Goal: Use online tool/utility: Utilize a website feature to perform a specific function

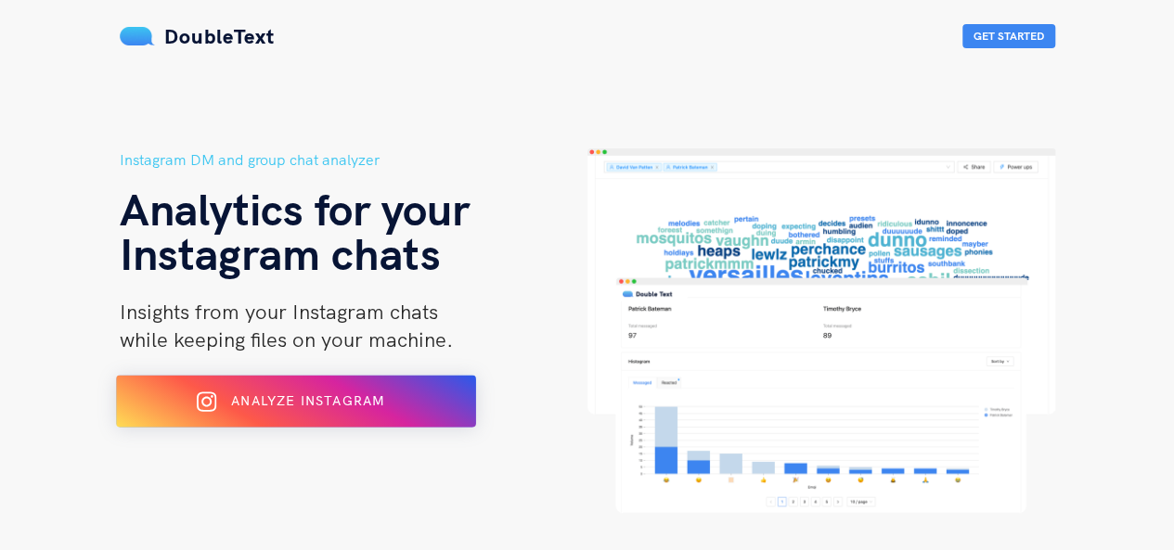
click at [171, 395] on div "Analyze Instagram" at bounding box center [295, 402] width 293 height 30
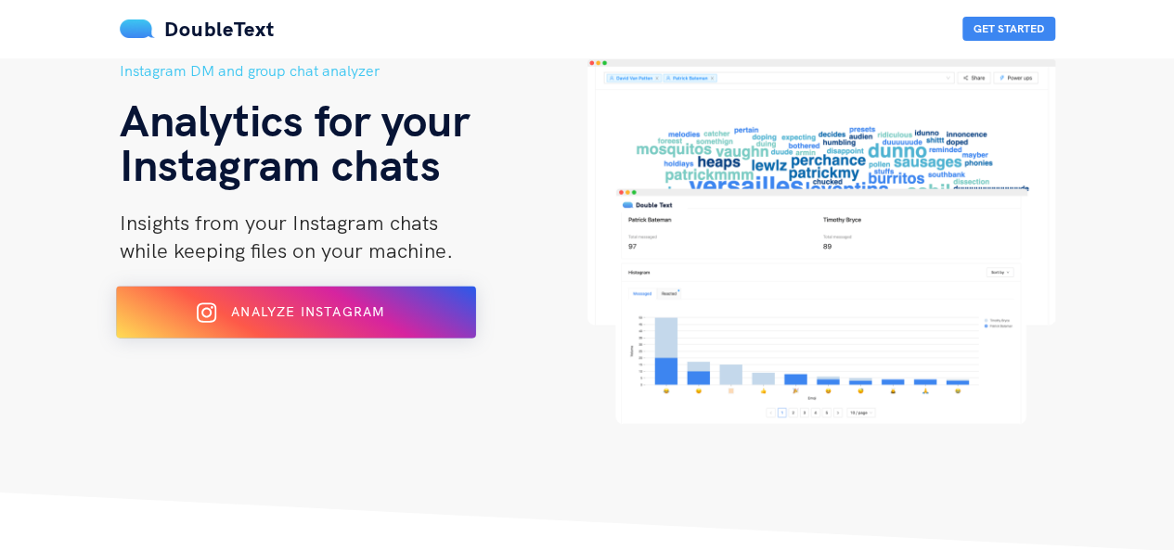
scroll to position [98, 0]
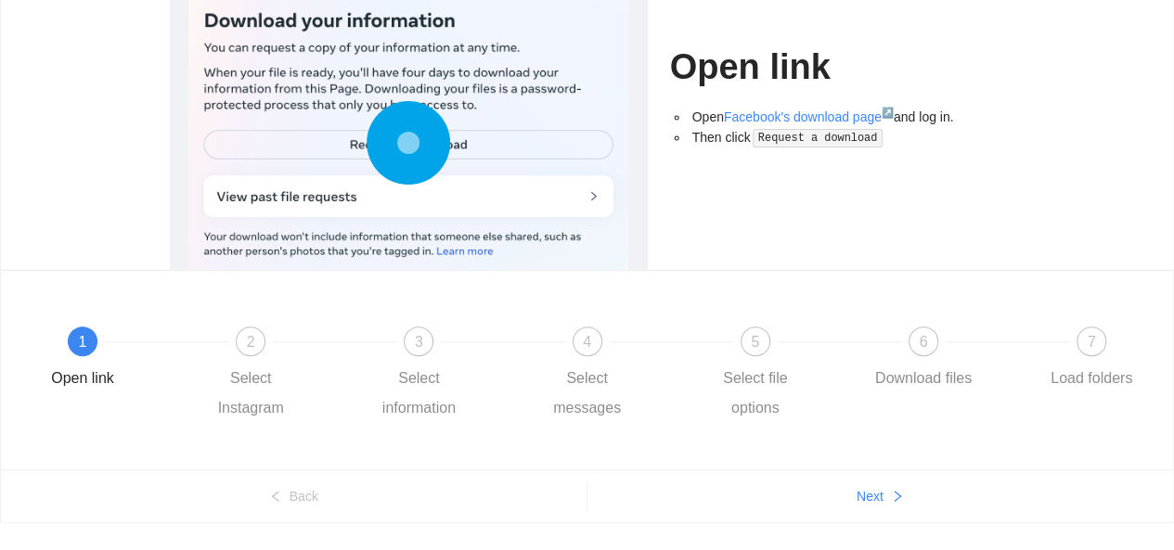
scroll to position [227, 0]
